Goal: Task Accomplishment & Management: Use online tool/utility

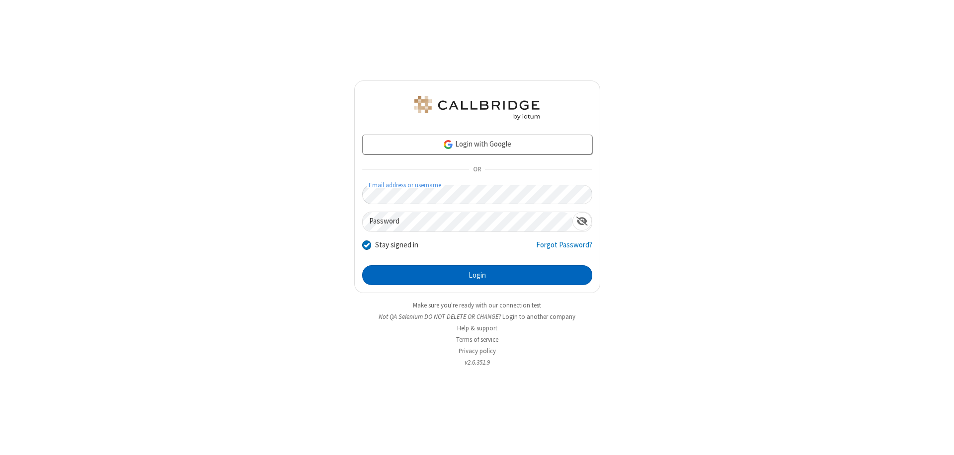
click at [477, 275] on button "Login" at bounding box center [477, 275] width 230 height 20
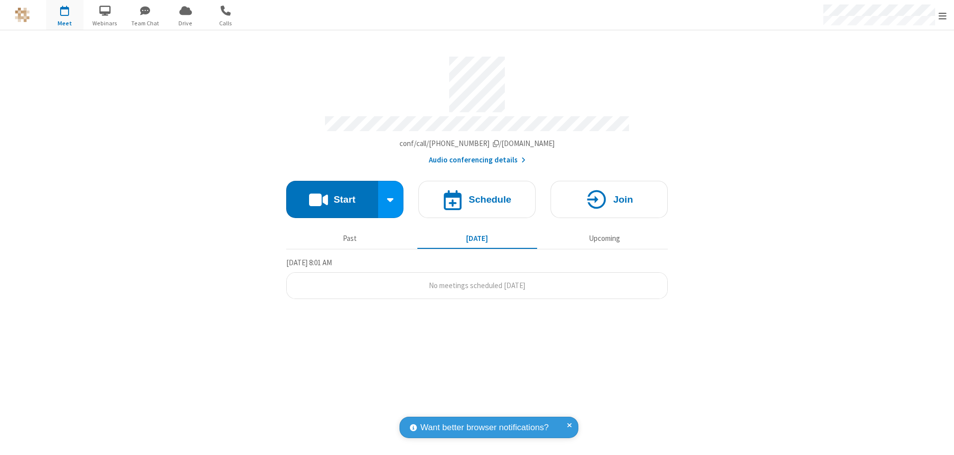
click at [332, 195] on button "Start" at bounding box center [332, 199] width 92 height 37
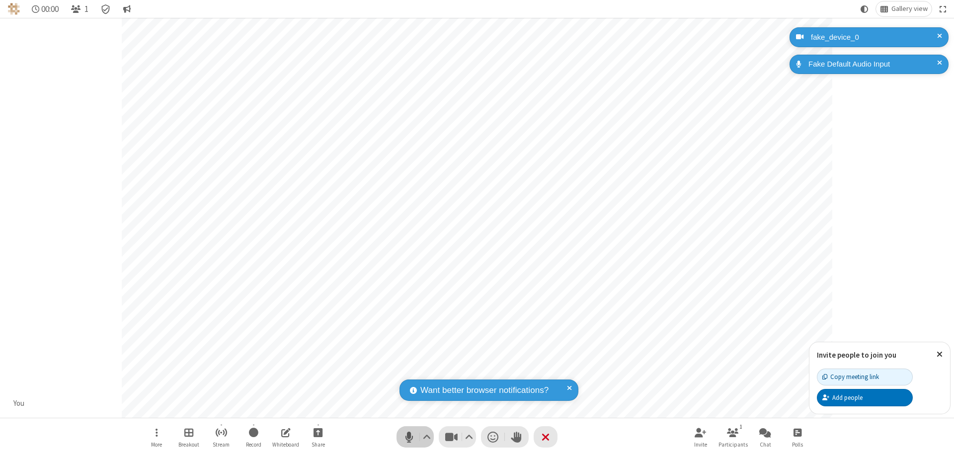
click at [409, 437] on span "Mute (⌘+Shift+A)" at bounding box center [409, 437] width 15 height 14
click at [409, 437] on span "Unmute (⌘+Shift+A)" at bounding box center [409, 437] width 15 height 14
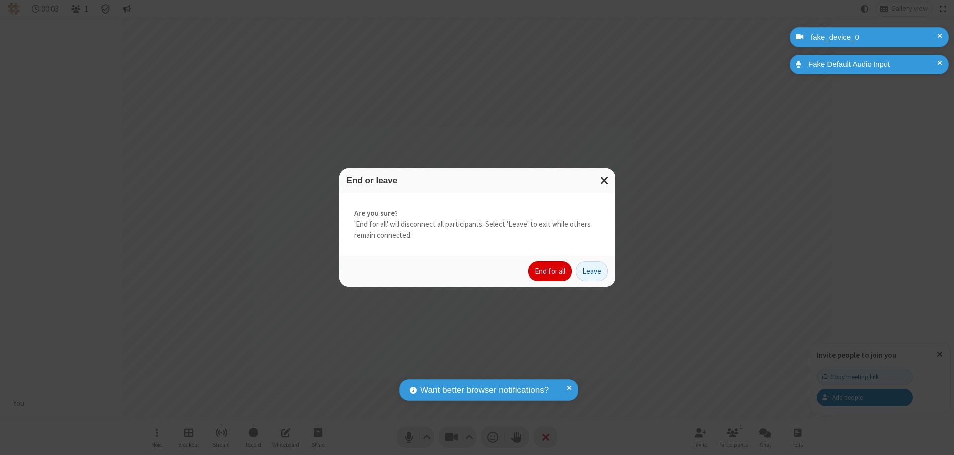
click at [551, 271] on button "End for all" at bounding box center [550, 271] width 44 height 20
